Goal: Transaction & Acquisition: Purchase product/service

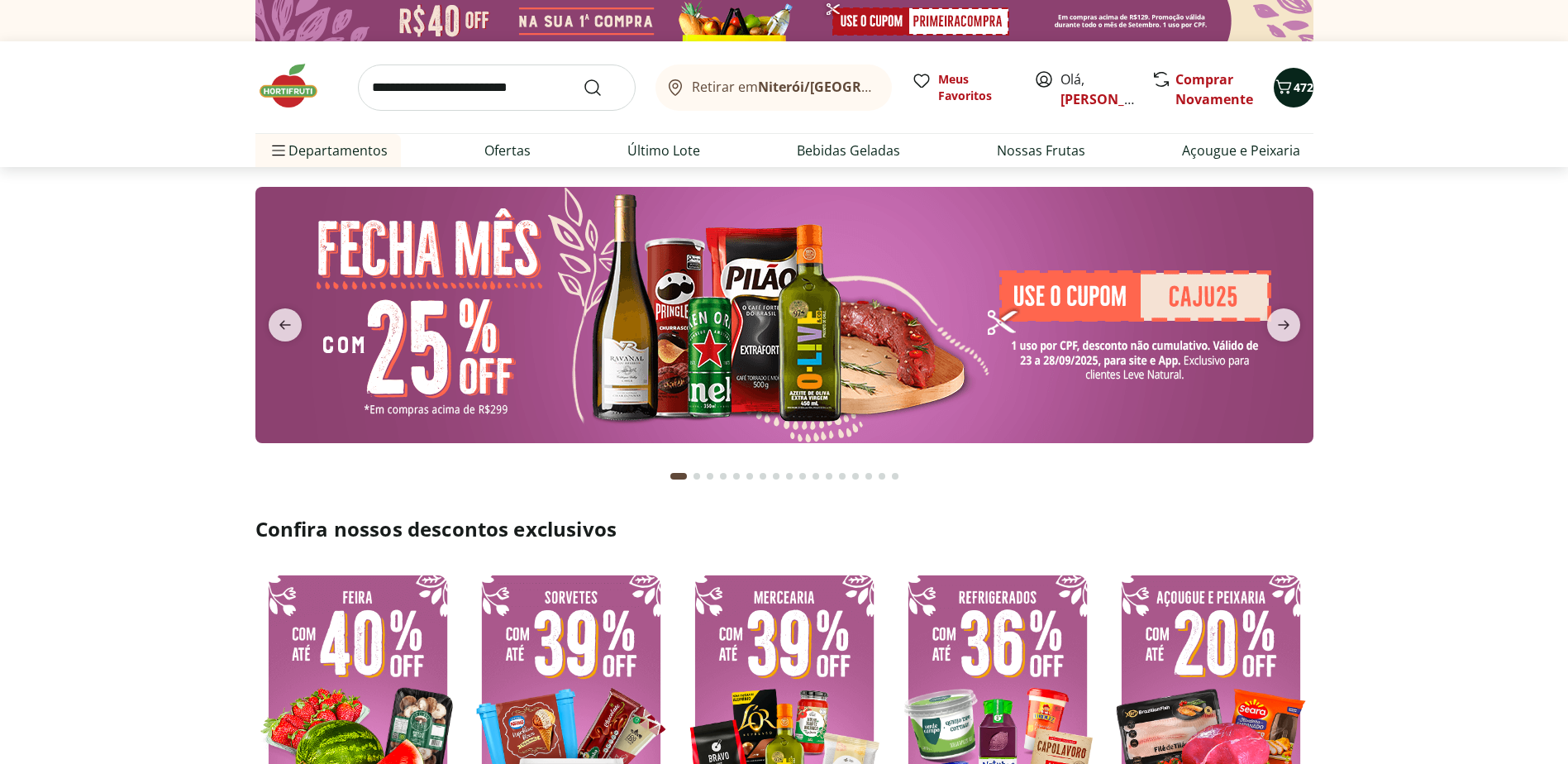
click at [1303, 91] on span "472" at bounding box center [1303, 87] width 20 height 16
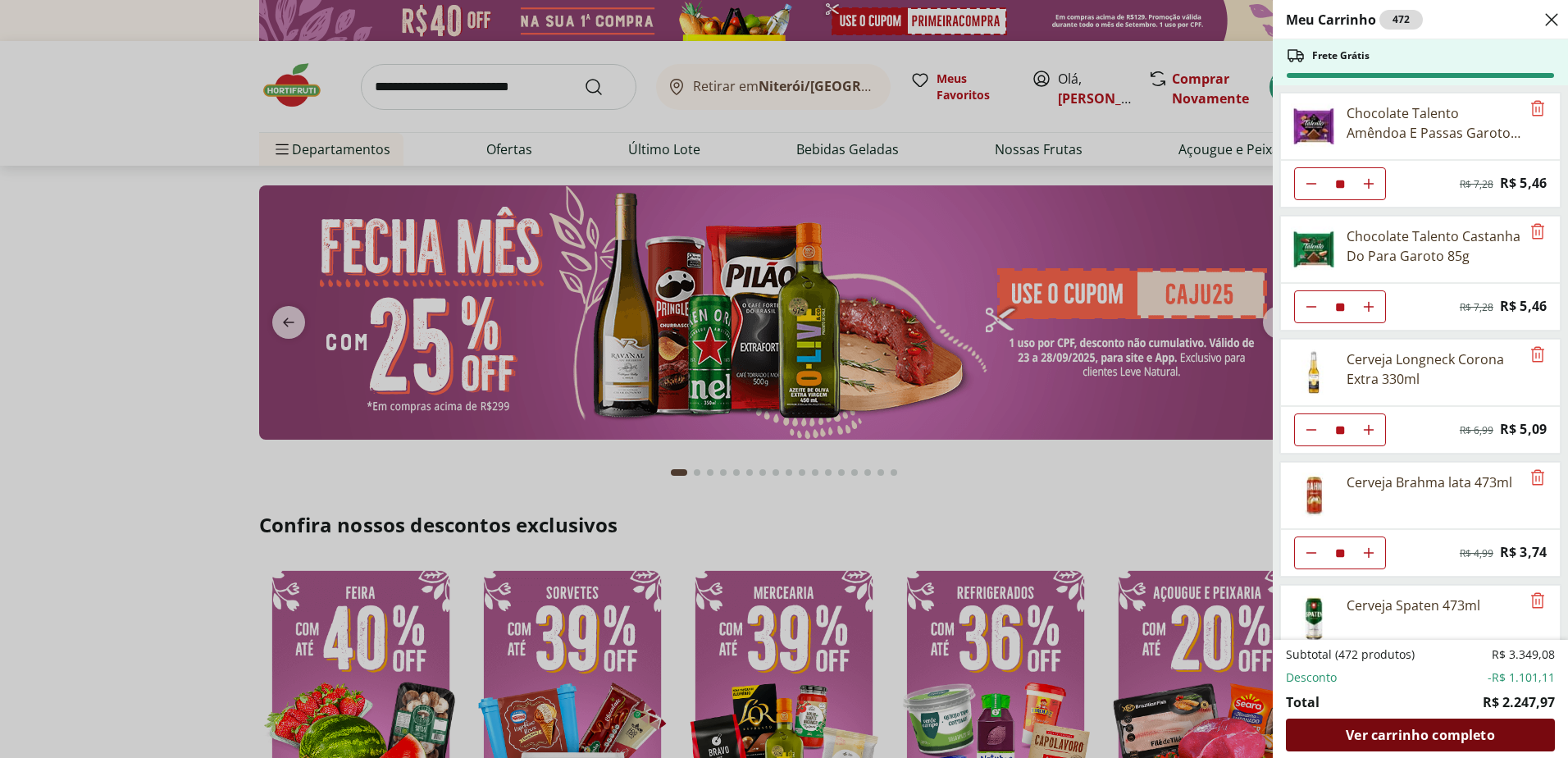
click at [1505, 737] on div "Ver carrinho completo" at bounding box center [1420, 733] width 269 height 32
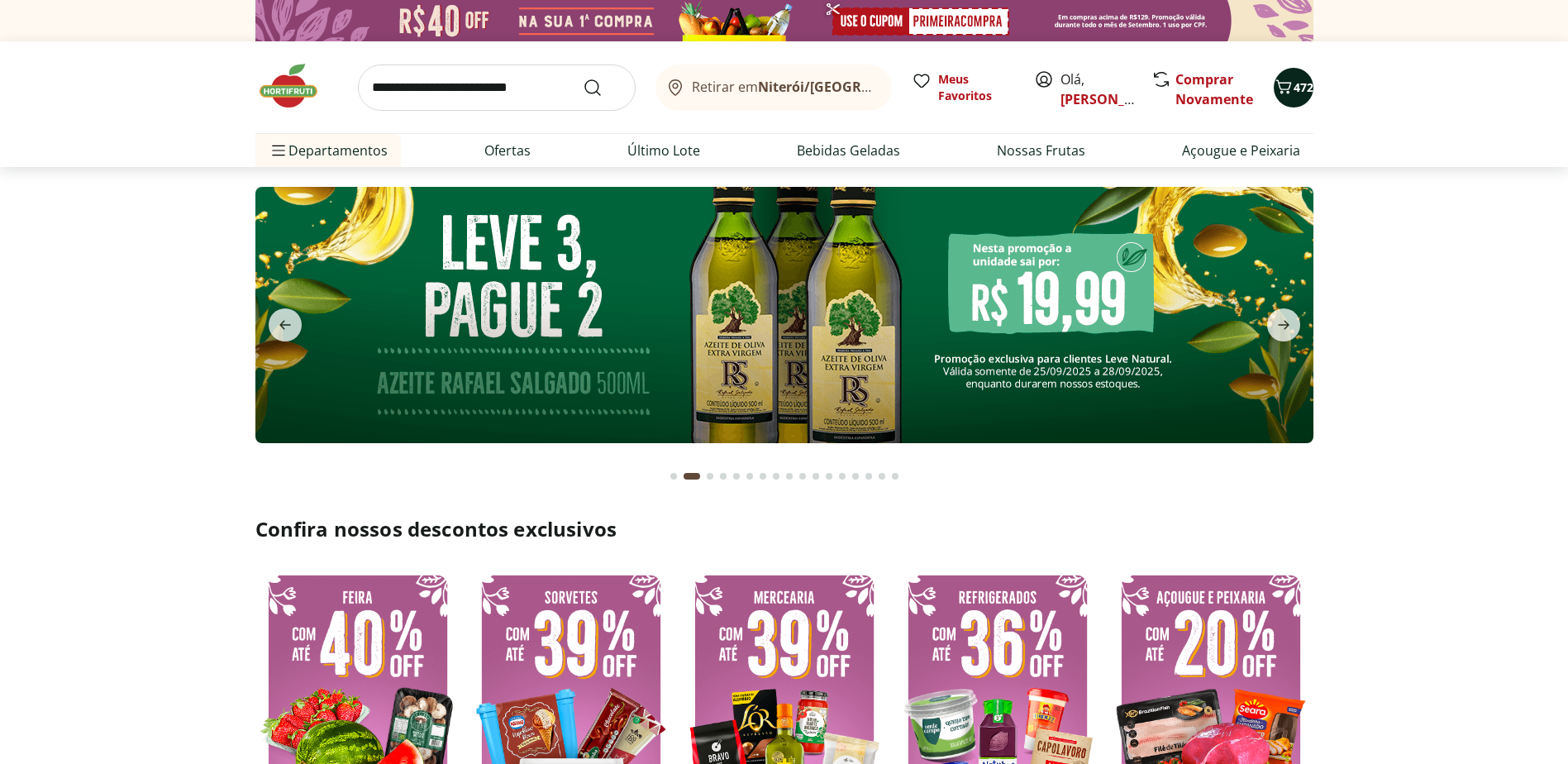
click at [1273, 97] on span "Carrinho" at bounding box center [1283, 88] width 20 height 22
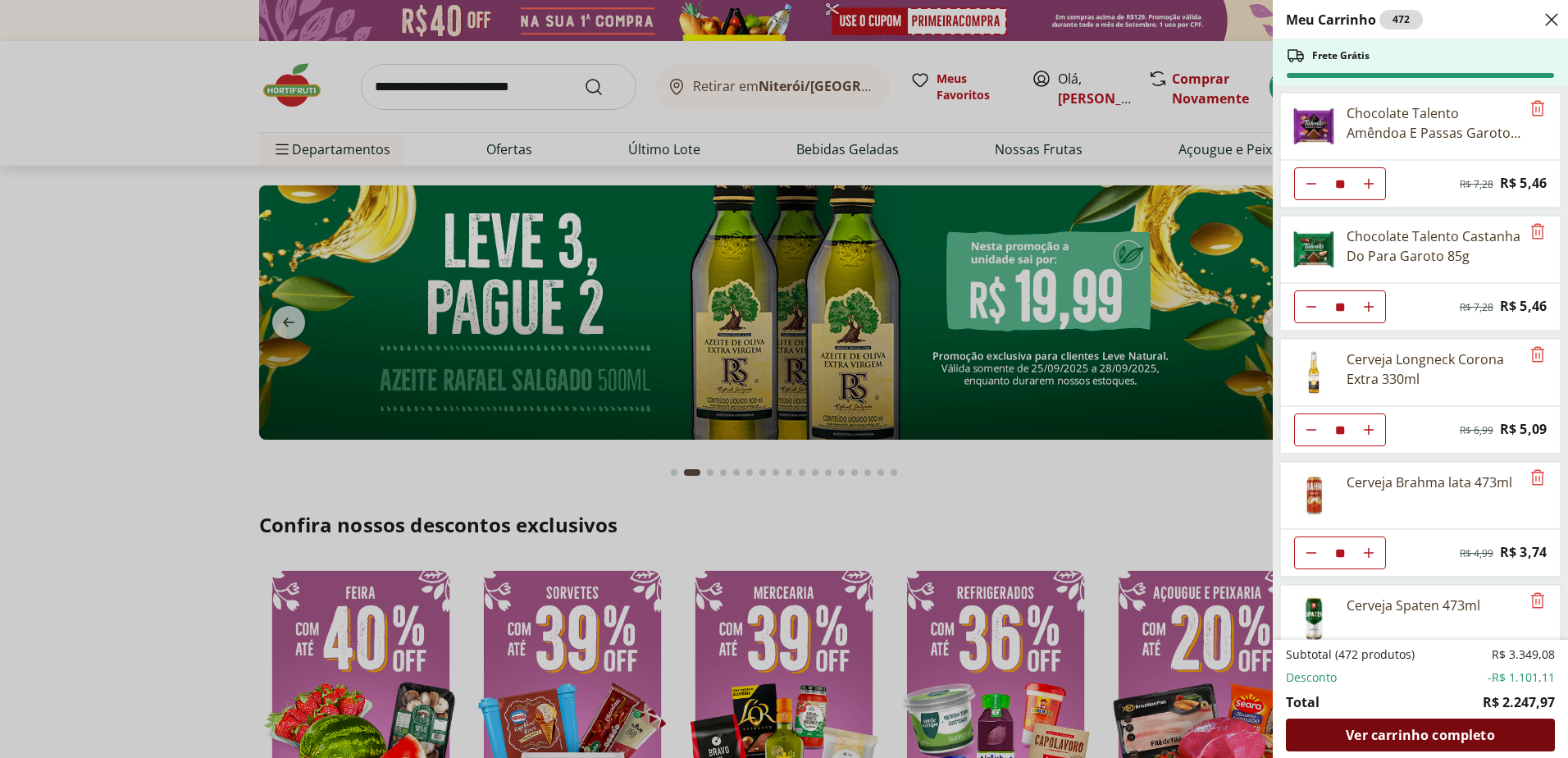
click at [1399, 733] on span "Ver carrinho completo" at bounding box center [1419, 733] width 148 height 13
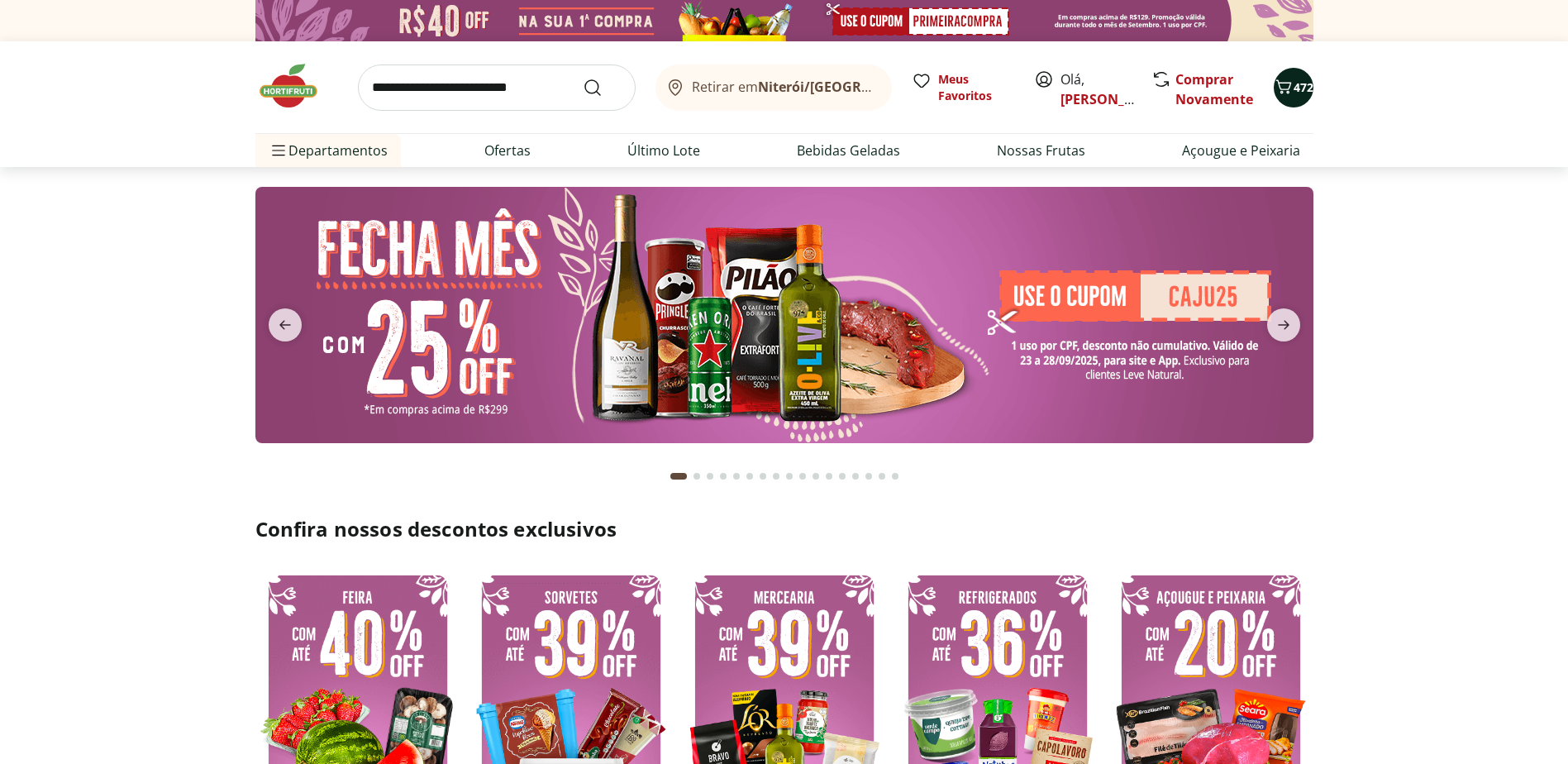
click at [1303, 90] on span "472" at bounding box center [1303, 87] width 20 height 16
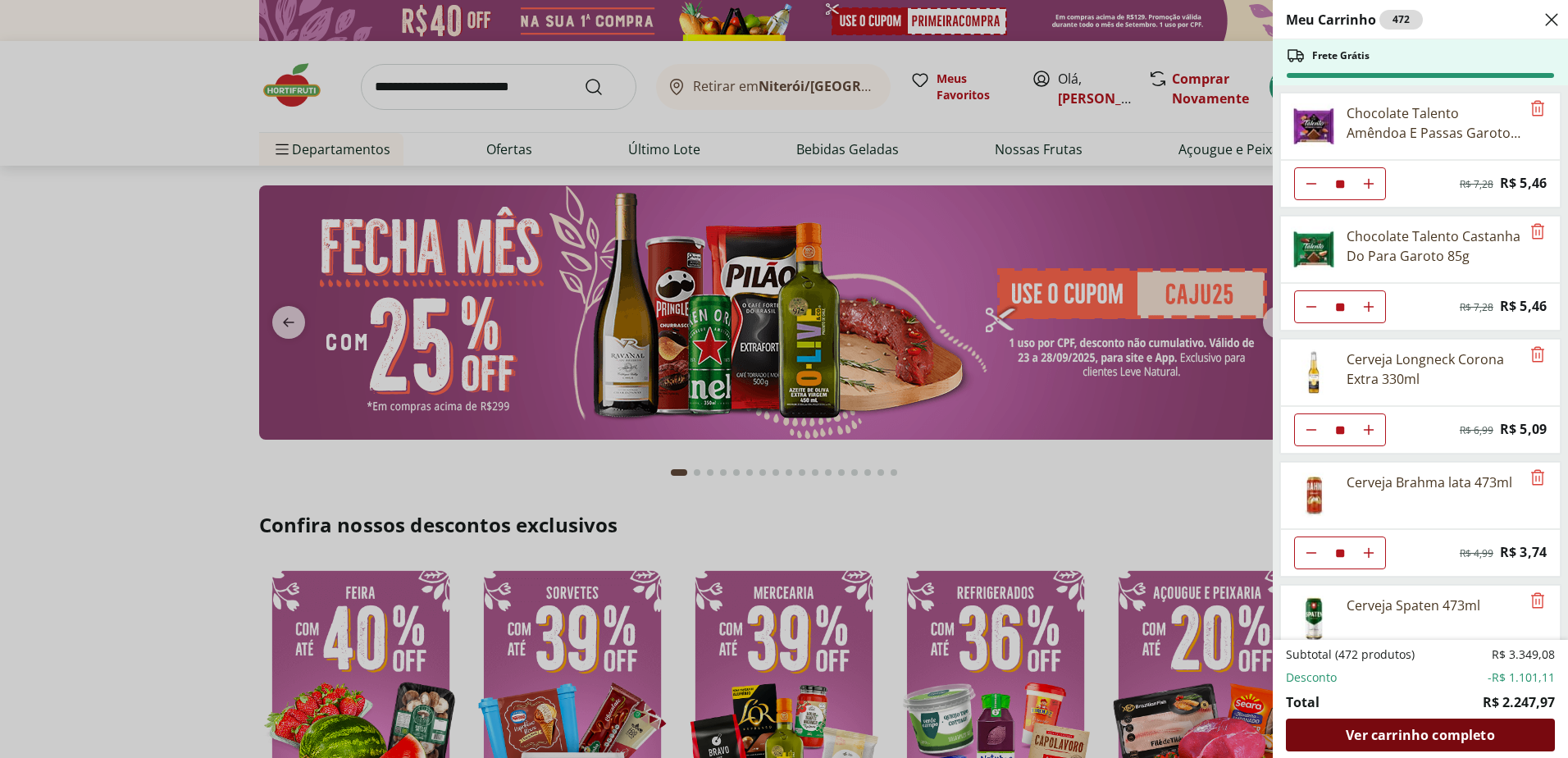
click at [1399, 728] on span "Ver carrinho completo" at bounding box center [1419, 733] width 148 height 13
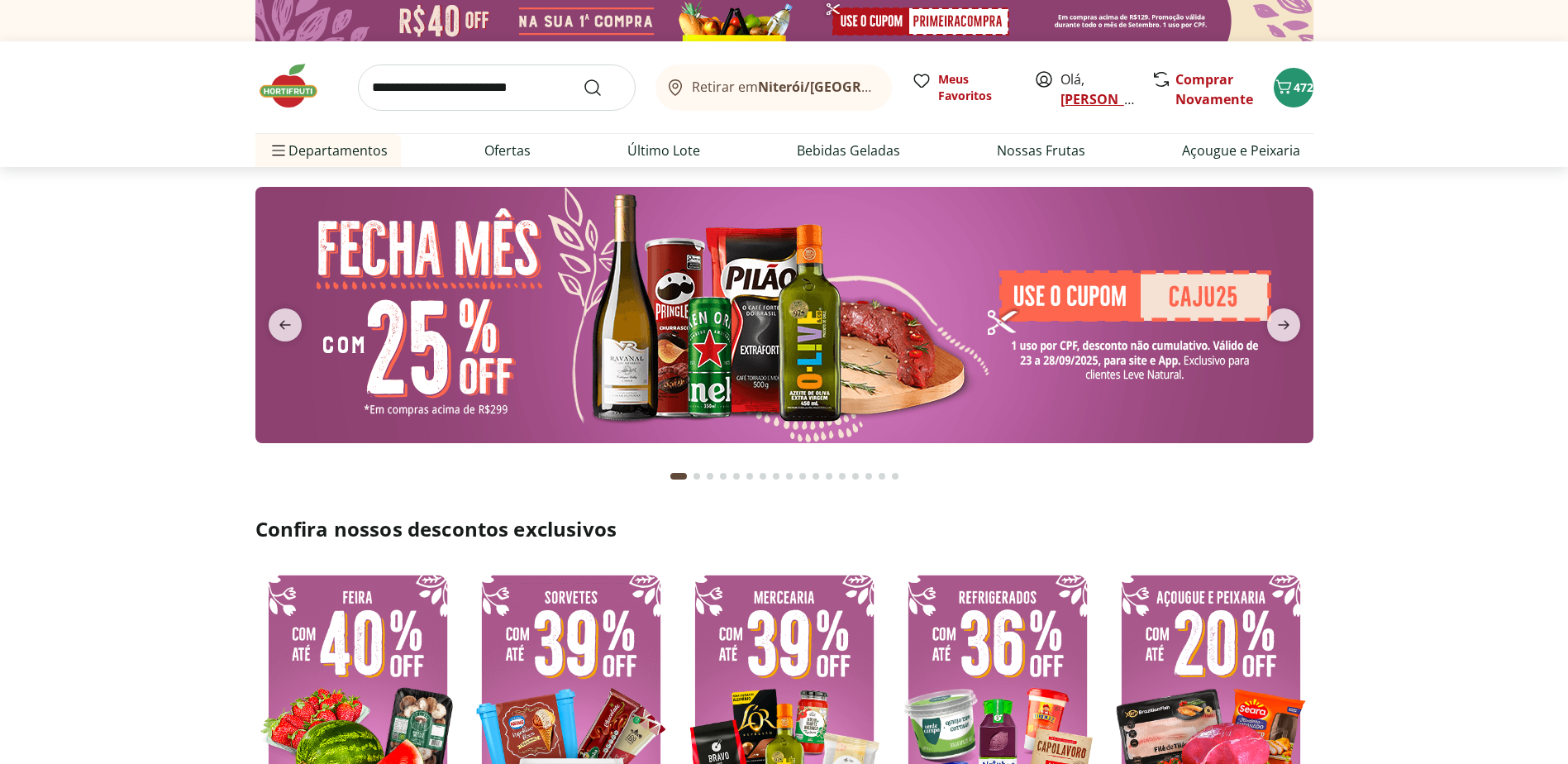
click at [1083, 100] on link "[PERSON_NAME]" at bounding box center [1114, 99] width 108 height 18
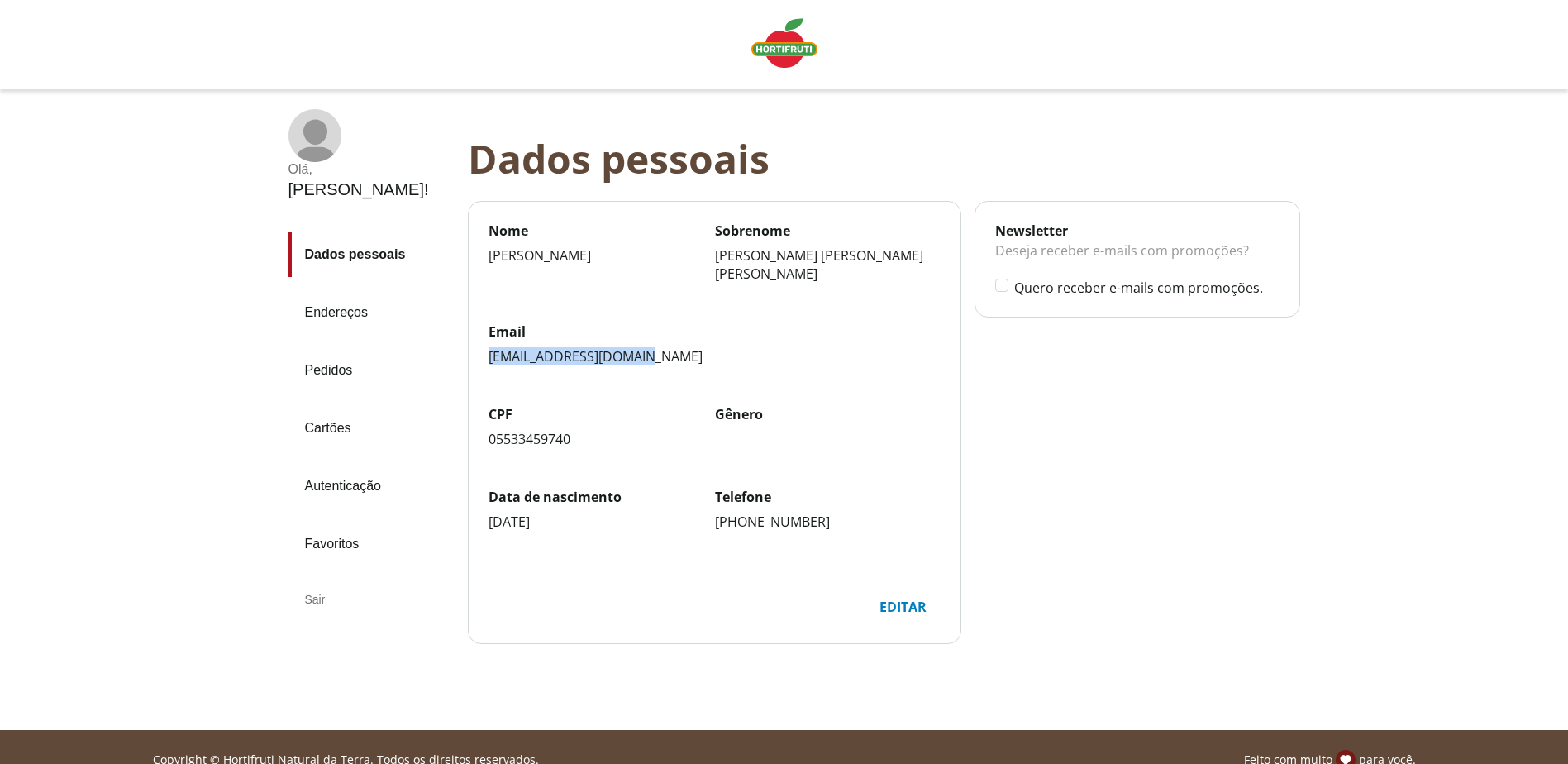
drag, startPoint x: 489, startPoint y: 340, endPoint x: 666, endPoint y: 345, distance: 177.1
click at [666, 347] on div "[EMAIL_ADDRESS][DOMAIN_NAME]" at bounding box center [715, 356] width 453 height 18
copy div "[EMAIL_ADDRESS][DOMAIN_NAME]"
